Goal: Information Seeking & Learning: Learn about a topic

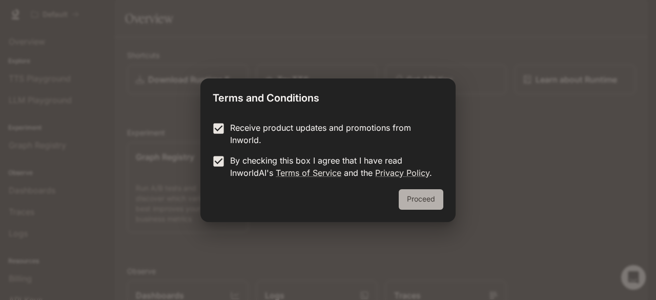
click at [429, 206] on button "Proceed" at bounding box center [421, 199] width 45 height 21
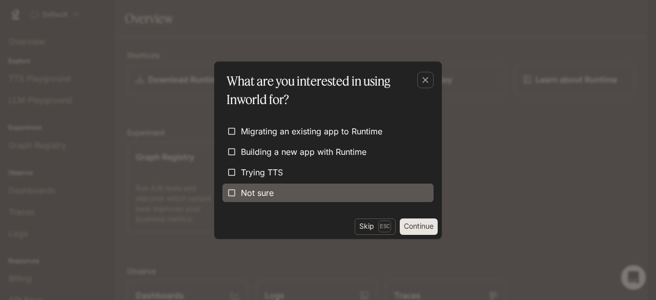
click at [322, 188] on label "Not sure" at bounding box center [328, 193] width 211 height 18
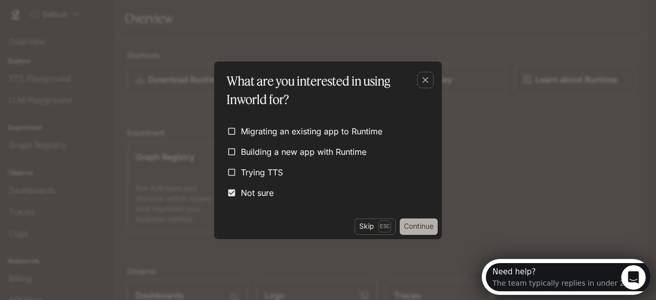
click at [409, 227] on button "Continue" at bounding box center [419, 226] width 38 height 16
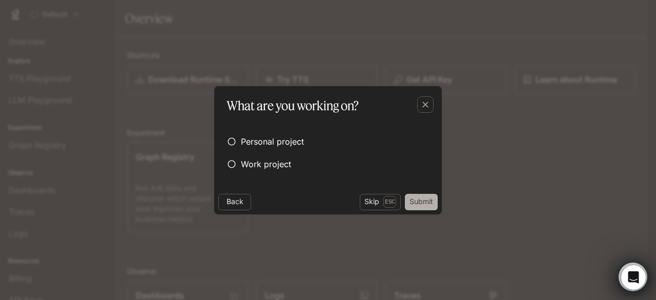
click at [414, 204] on button "Submit" at bounding box center [421, 202] width 33 height 16
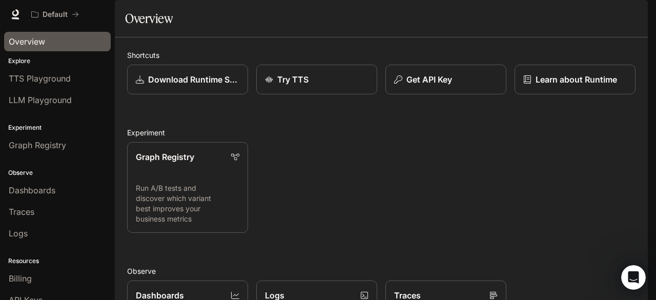
click at [66, 41] on div "Overview" at bounding box center [57, 41] width 97 height 12
click at [598, 19] on span "Documentation" at bounding box center [586, 14] width 51 height 13
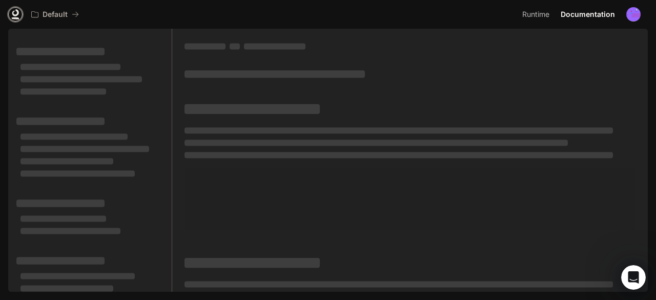
click at [9, 15] on link at bounding box center [15, 14] width 14 height 14
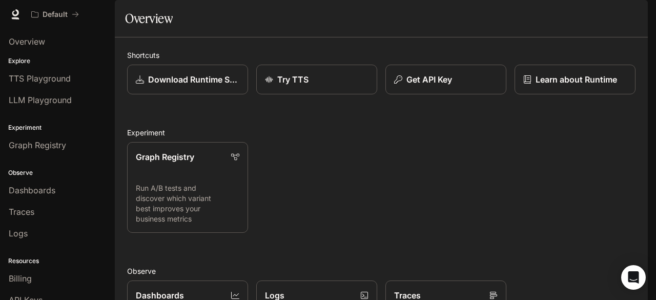
click at [653, 140] on div "Skip to main content Default Runtime Runtime Documentation Documentation Portal…" at bounding box center [328, 150] width 656 height 300
drag, startPoint x: 120, startPoint y: 171, endPoint x: 116, endPoint y: 193, distance: 22.3
click at [116, 193] on div "Shortcuts Download Runtime SDK Try TTS Get API Key Learn about Runtime Experime…" at bounding box center [381, 279] width 533 height 485
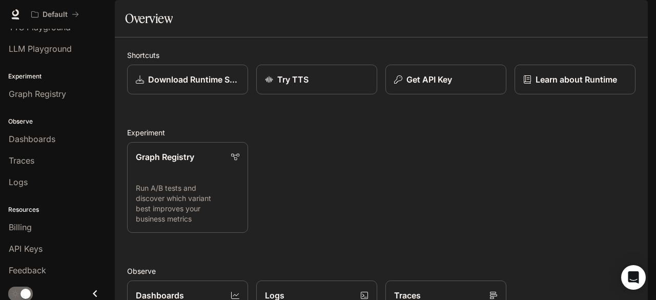
scroll to position [0, 0]
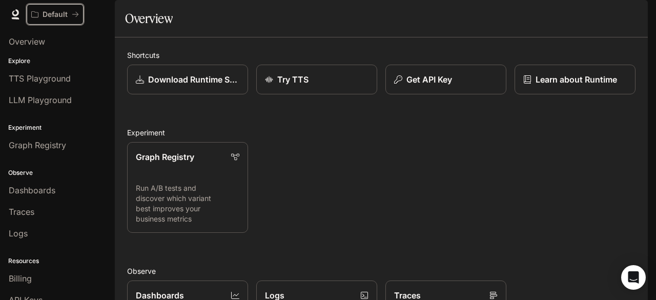
drag, startPoint x: 71, startPoint y: 10, endPoint x: 17, endPoint y: 11, distance: 53.8
click at [17, 11] on div "Default Runtime Runtime Documentation Documentation" at bounding box center [328, 14] width 656 height 29
click at [630, 13] on img "button" at bounding box center [634, 14] width 14 height 14
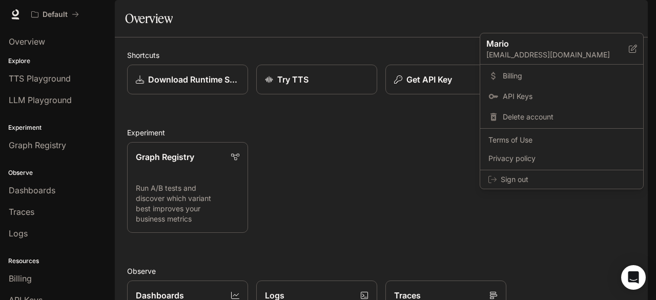
click at [62, 43] on div at bounding box center [328, 150] width 656 height 300
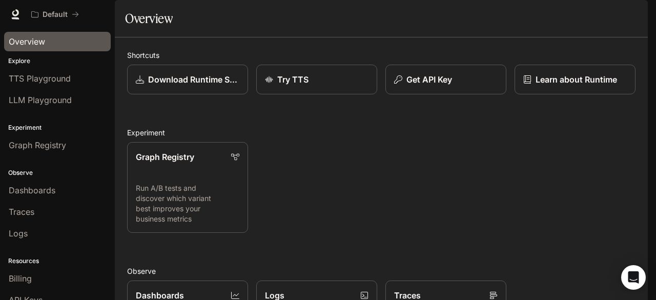
click at [32, 43] on span "Overview" at bounding box center [27, 41] width 36 height 12
